Goal: Register for event/course

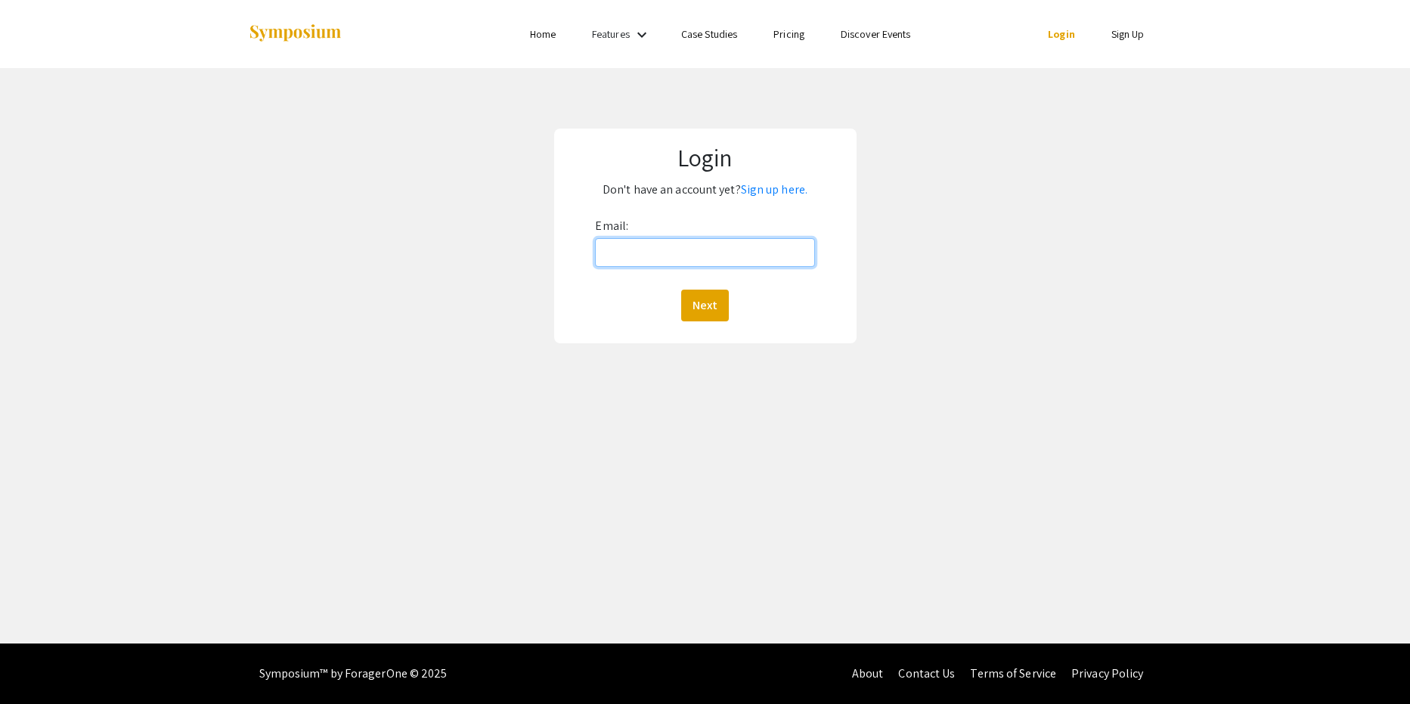
click at [695, 248] on input "Email:" at bounding box center [704, 252] width 219 height 29
type input "kellerdo"
click at [703, 250] on input "kellerdo" at bounding box center [704, 252] width 219 height 29
type input "kellerdo@oregonstate.edu"
click at [706, 310] on button "Next" at bounding box center [705, 306] width 48 height 32
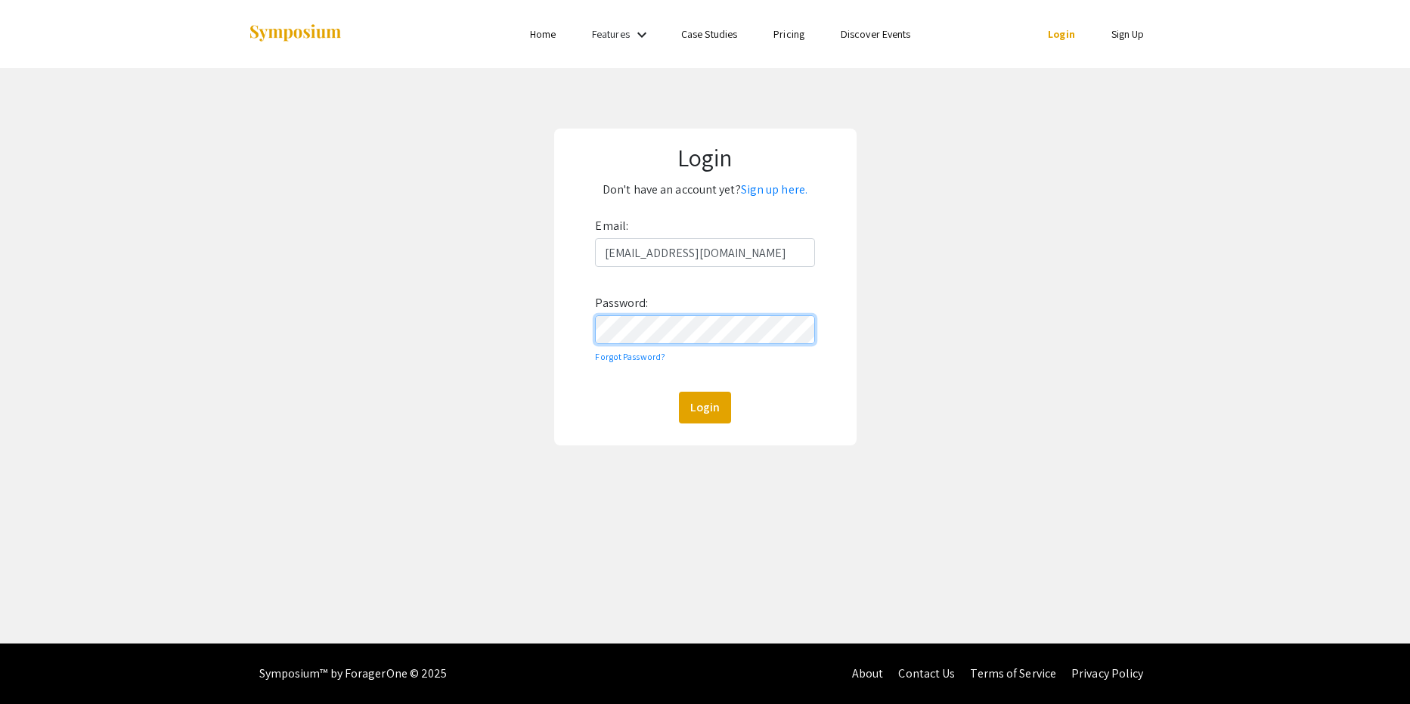
click at [679, 392] on button "Login" at bounding box center [705, 408] width 52 height 32
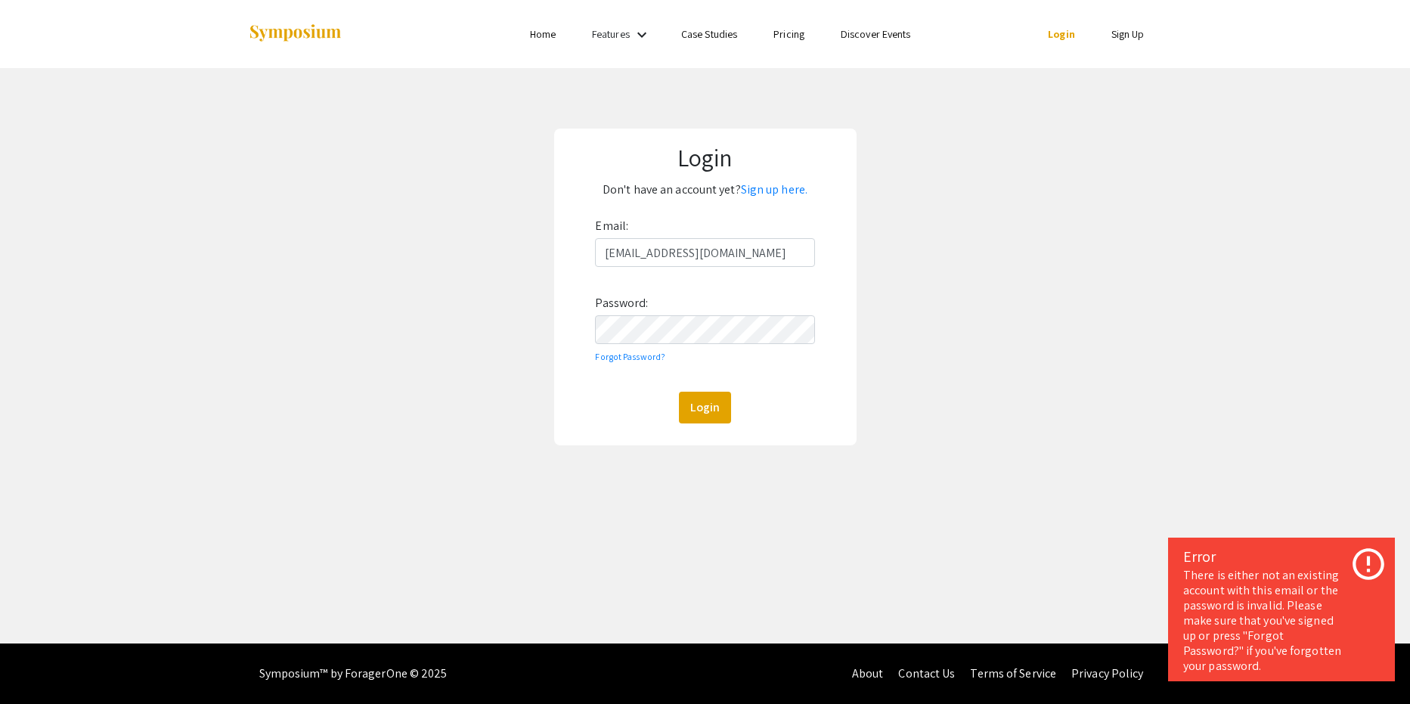
click at [1130, 37] on link "Sign Up" at bounding box center [1128, 34] width 33 height 14
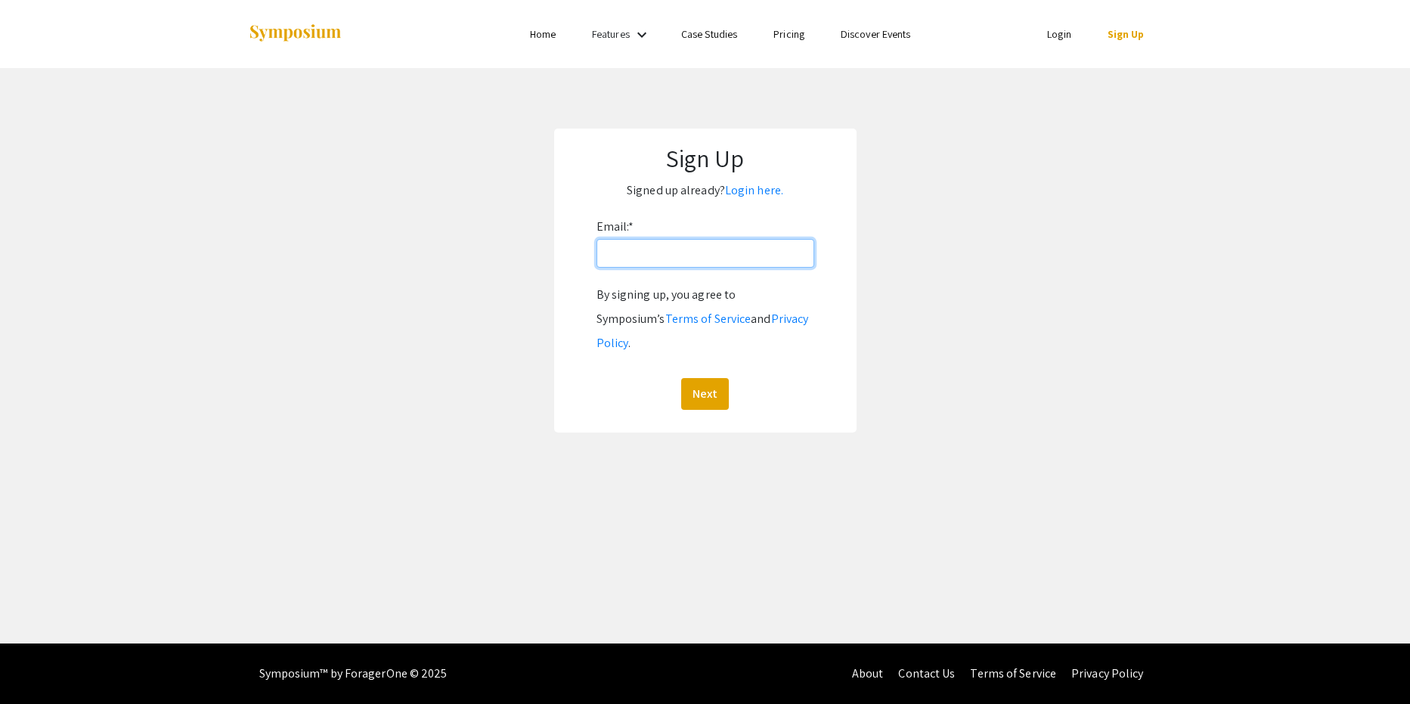
click at [767, 257] on input "Email: *" at bounding box center [706, 253] width 218 height 29
type input "kellerdo@oregonstate.edu"
click at [690, 378] on button "Next" at bounding box center [705, 394] width 48 height 32
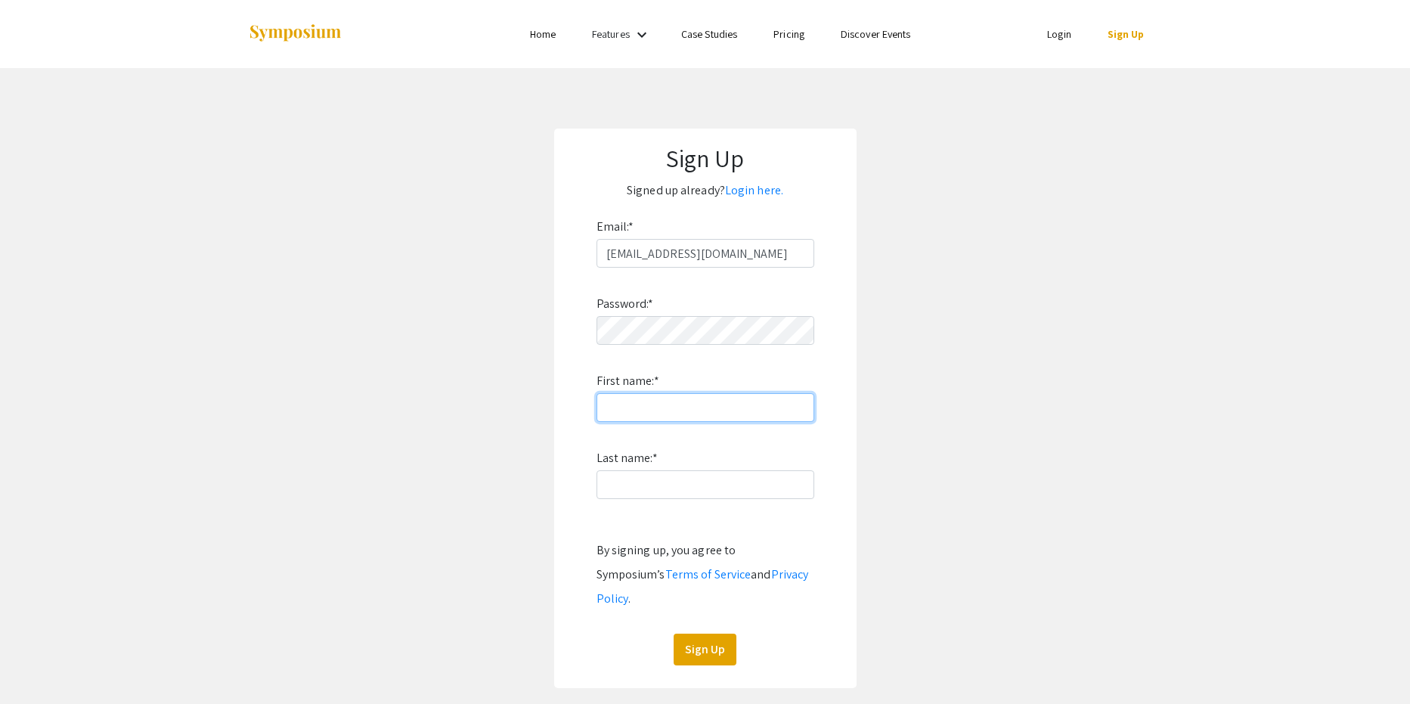
click at [637, 409] on input "First name: *" at bounding box center [706, 407] width 218 height 29
type input "Dominic"
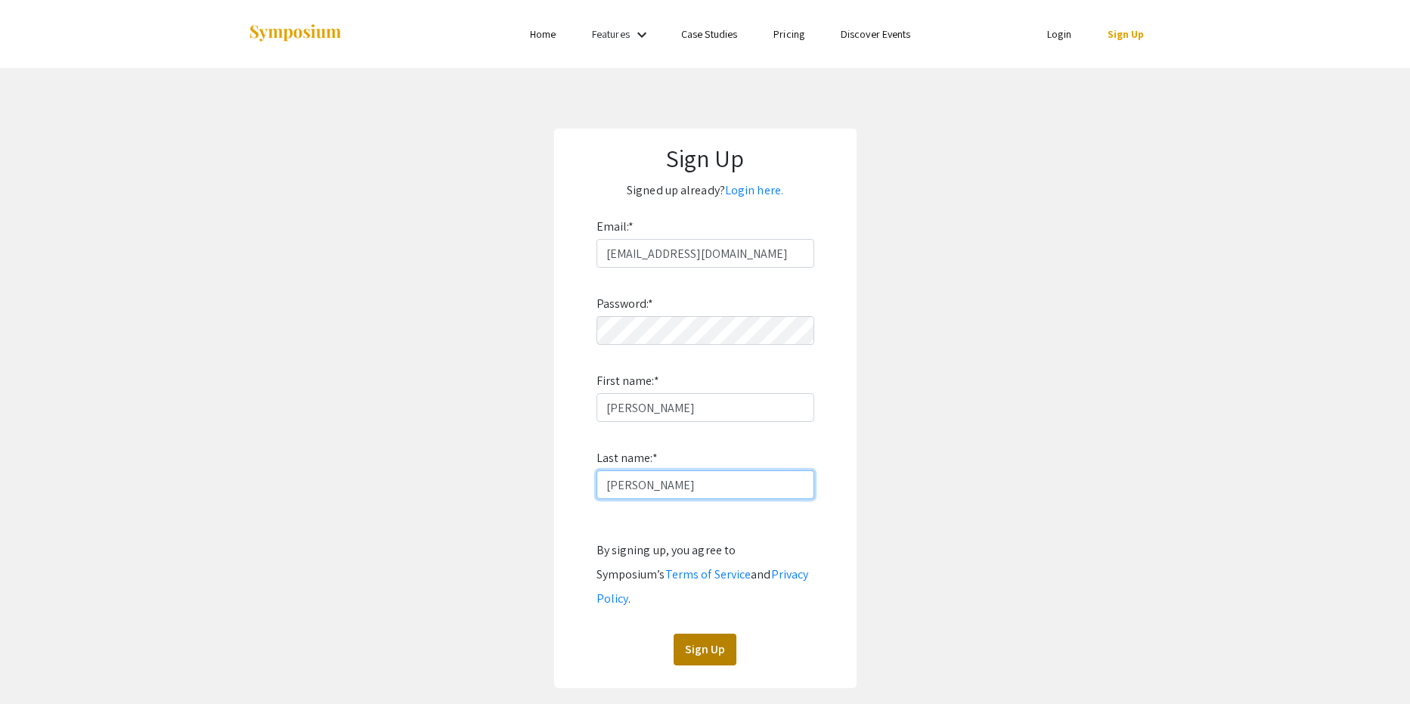
type input "Keller"
click at [715, 634] on button "Sign Up" at bounding box center [705, 650] width 63 height 32
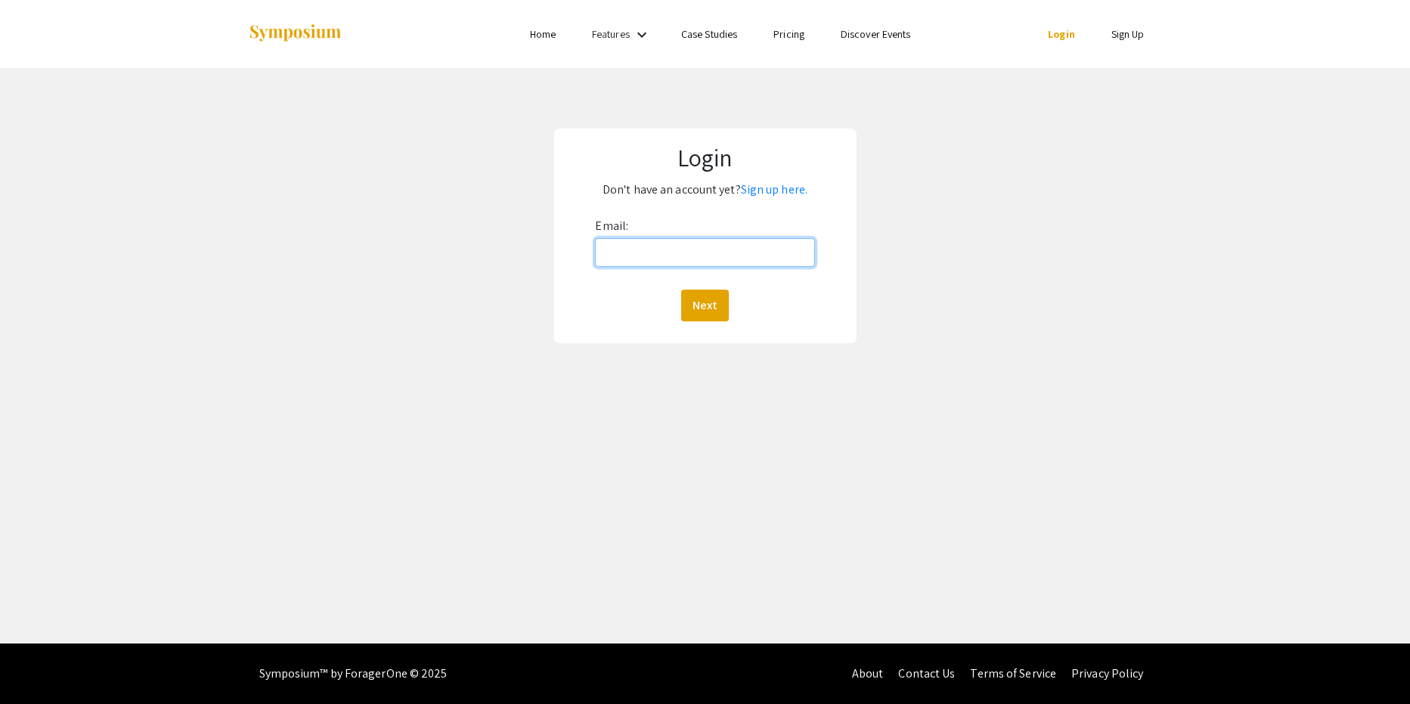
click at [688, 267] on input "Email:" at bounding box center [704, 252] width 219 height 29
type input "[EMAIL_ADDRESS][DOMAIN_NAME]"
click at [696, 302] on button "Next" at bounding box center [705, 306] width 48 height 32
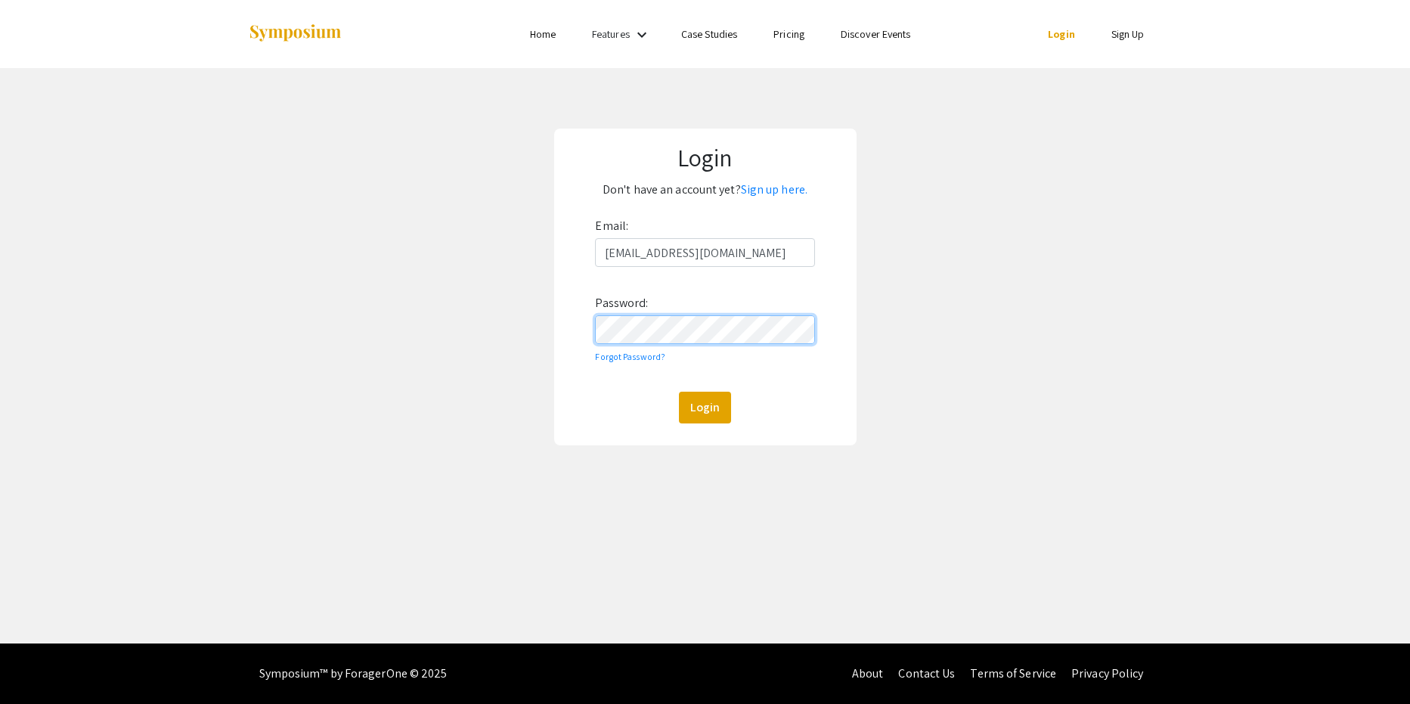
click at [679, 392] on button "Login" at bounding box center [705, 408] width 52 height 32
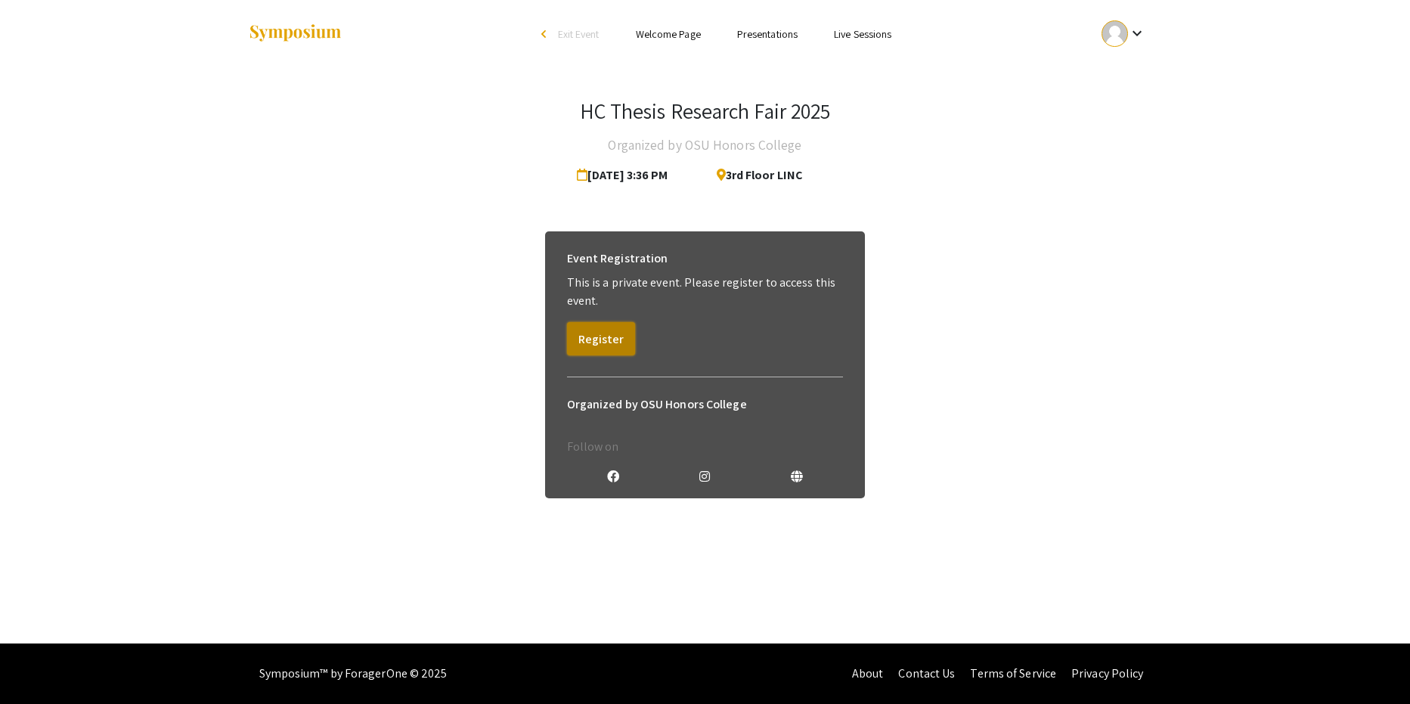
click at [605, 345] on button "Register" at bounding box center [601, 338] width 68 height 33
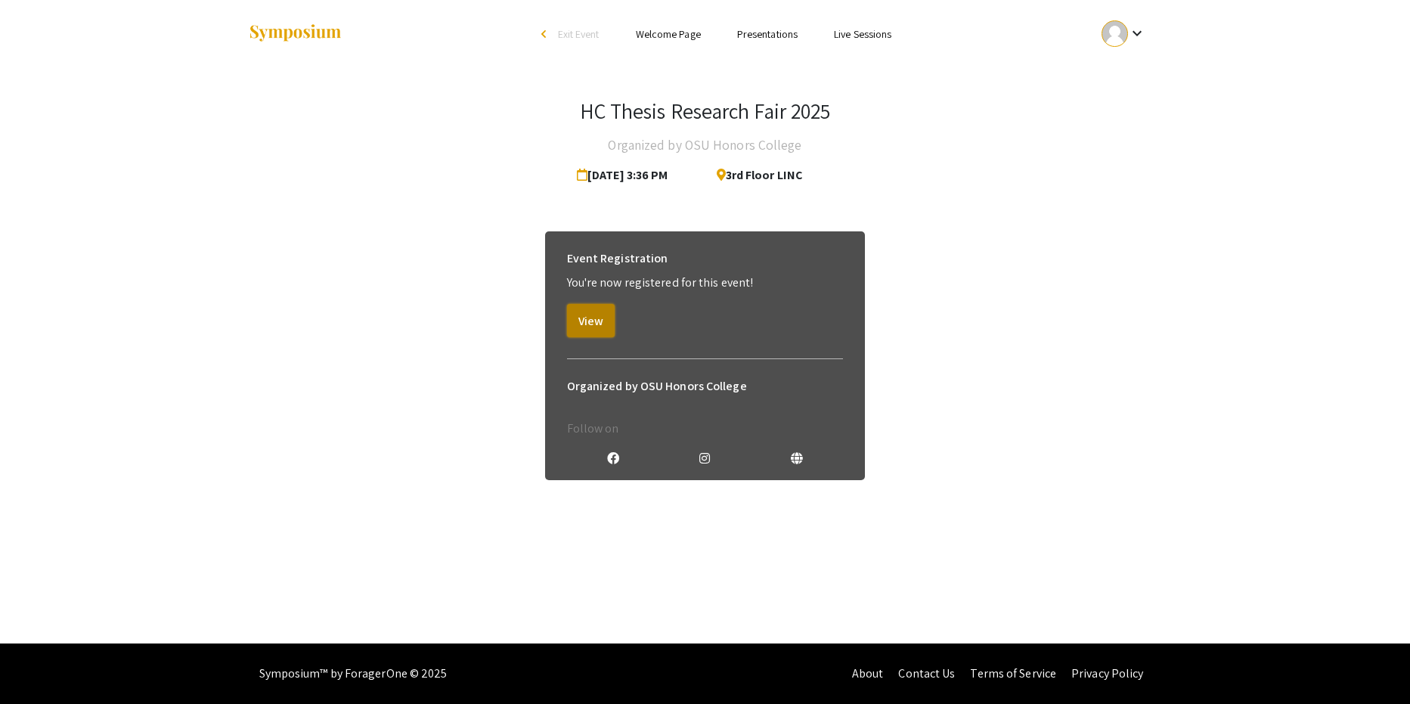
click at [596, 322] on button "View" at bounding box center [591, 320] width 48 height 33
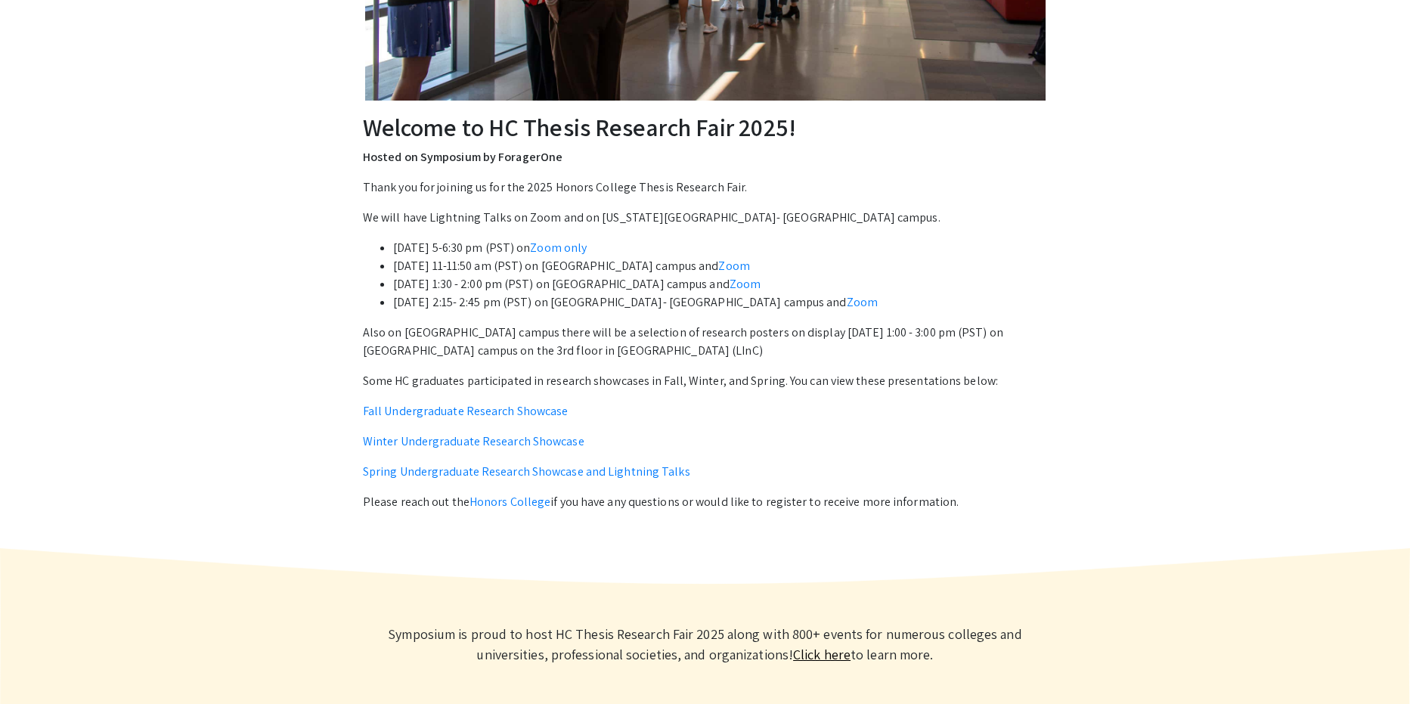
scroll to position [490, 0]
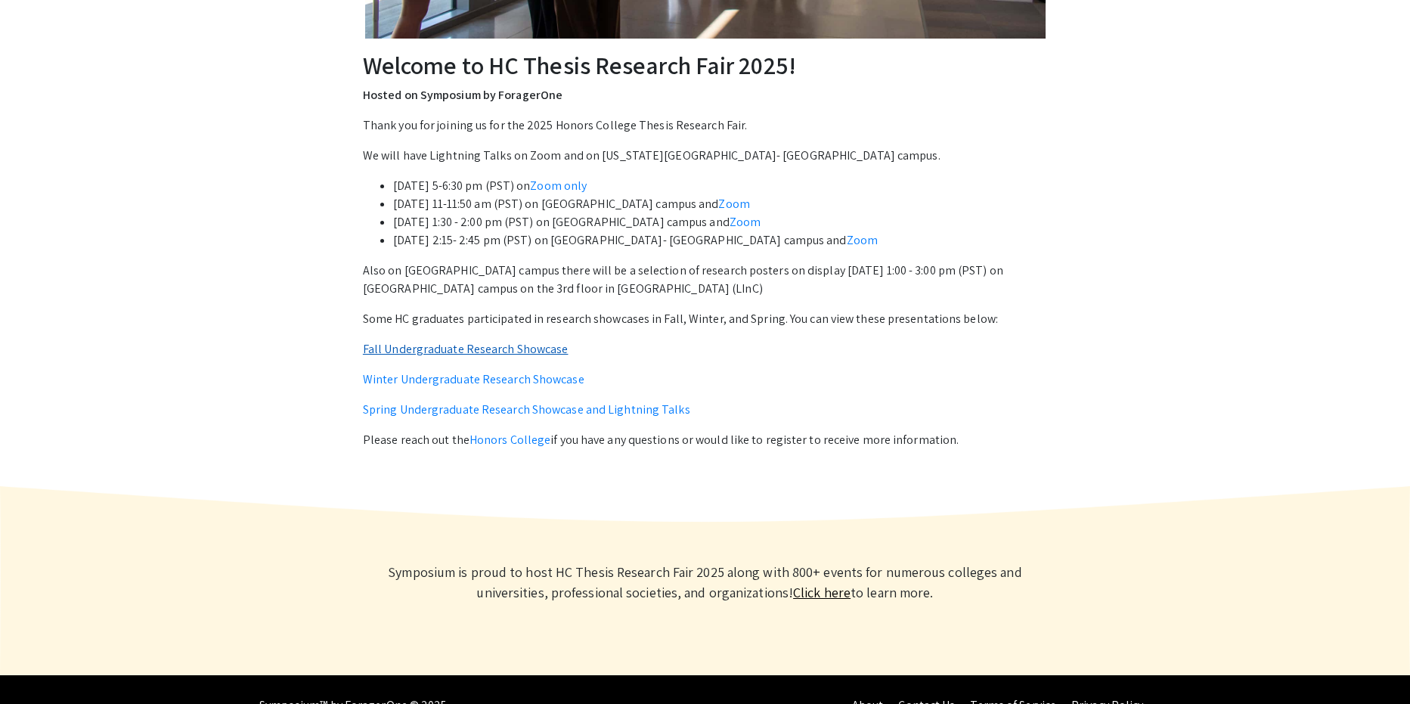
click at [533, 348] on link "Fall Undergraduate Research Showcase" at bounding box center [466, 349] width 206 height 16
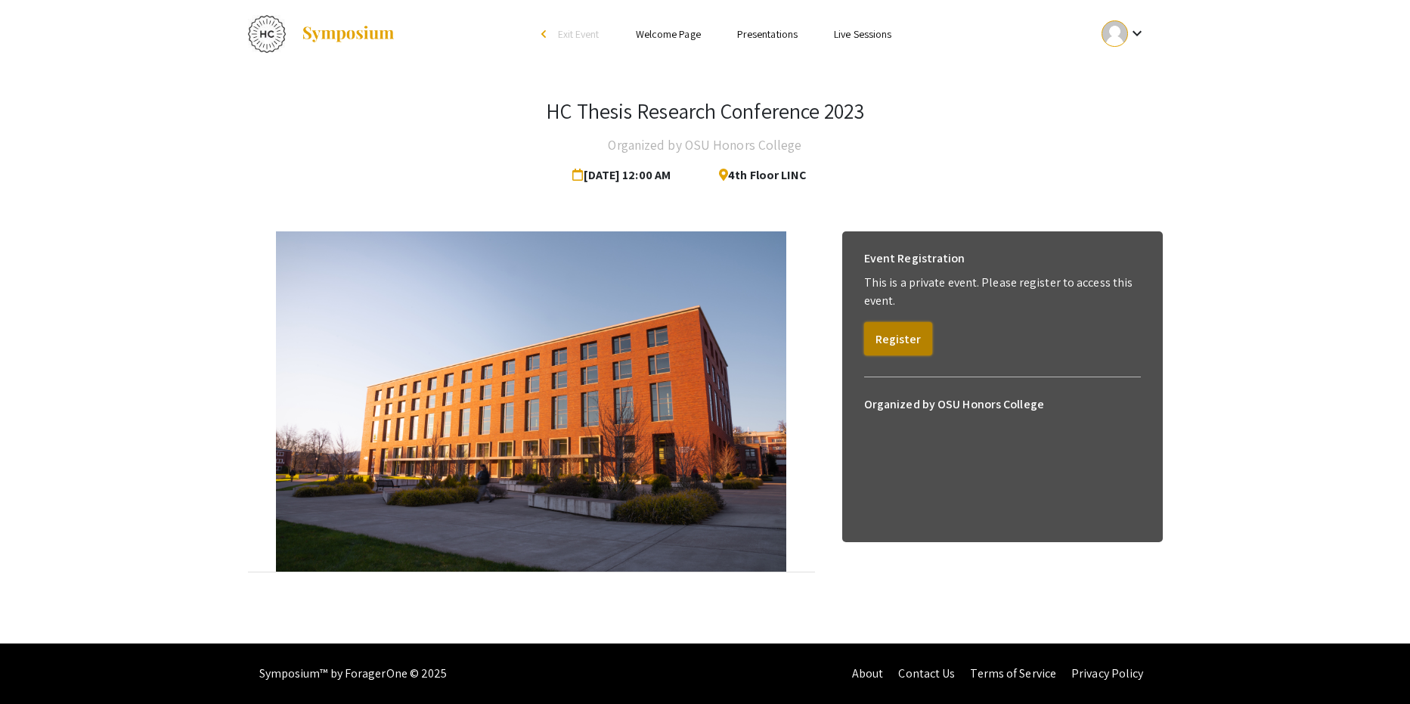
click at [886, 327] on button "Register" at bounding box center [898, 338] width 68 height 33
click at [904, 327] on button "View" at bounding box center [888, 320] width 48 height 33
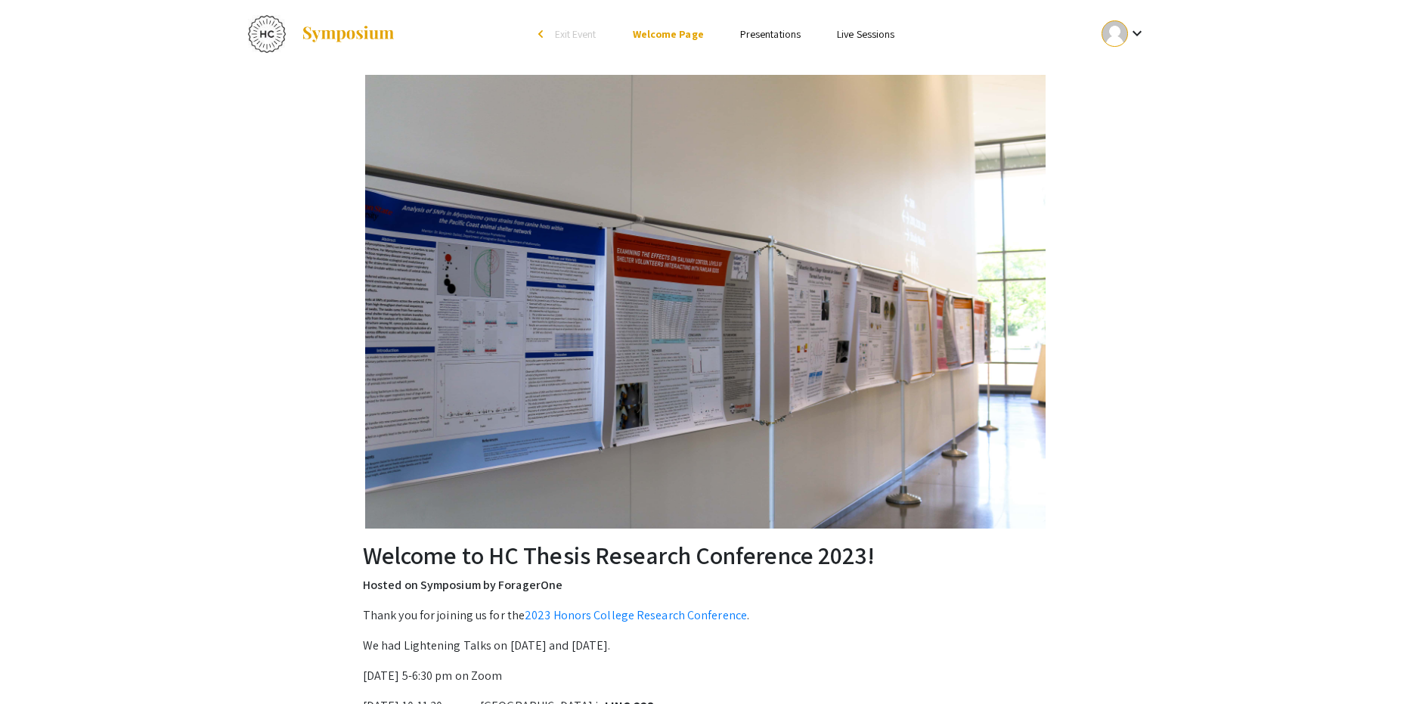
scroll to position [449, 0]
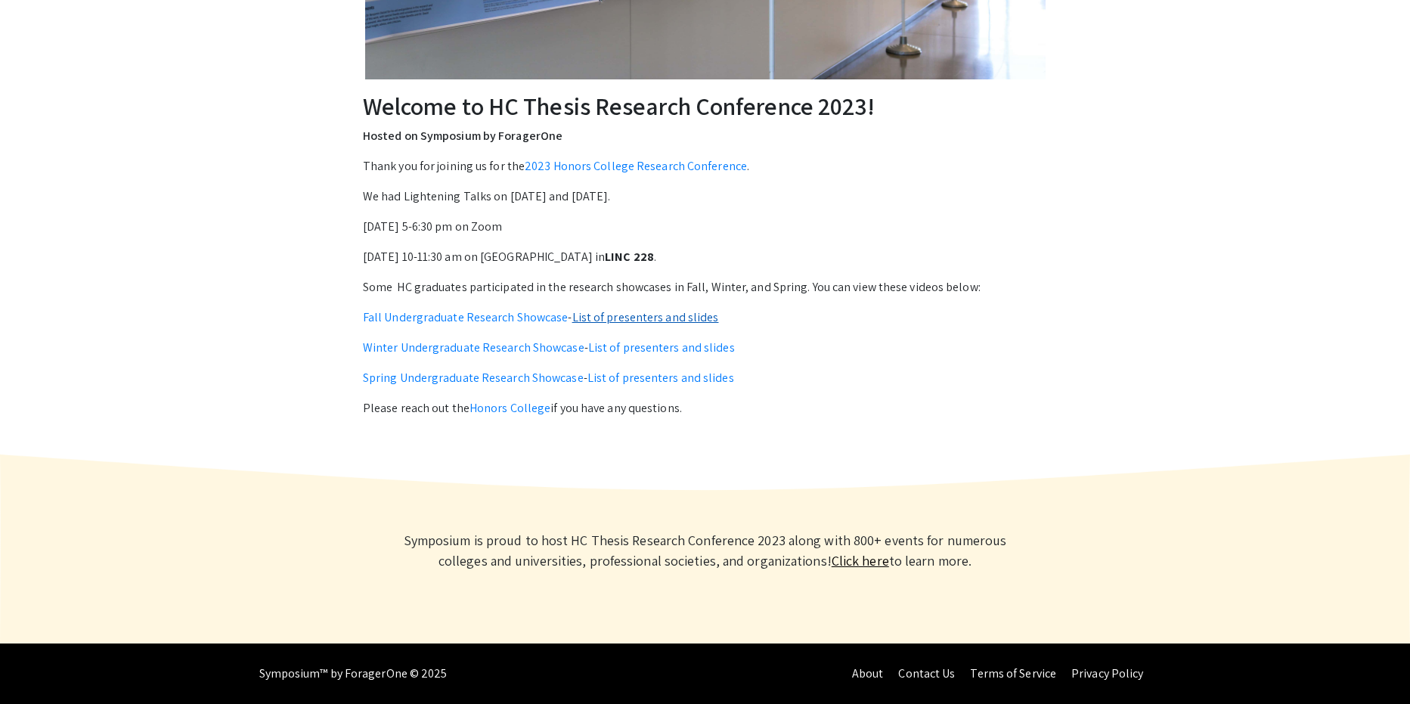
click at [628, 318] on link "List of presenters and slides" at bounding box center [645, 317] width 147 height 16
